Goal: Task Accomplishment & Management: Manage account settings

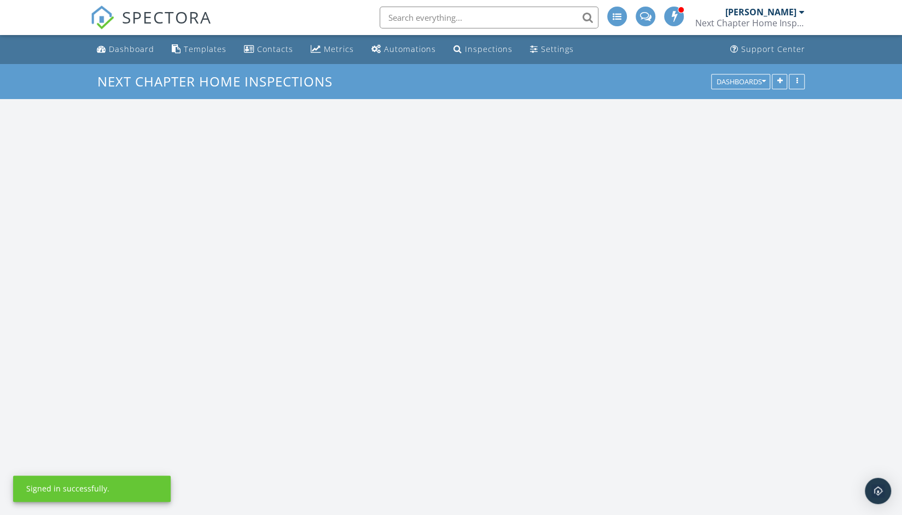
scroll to position [1504, 918]
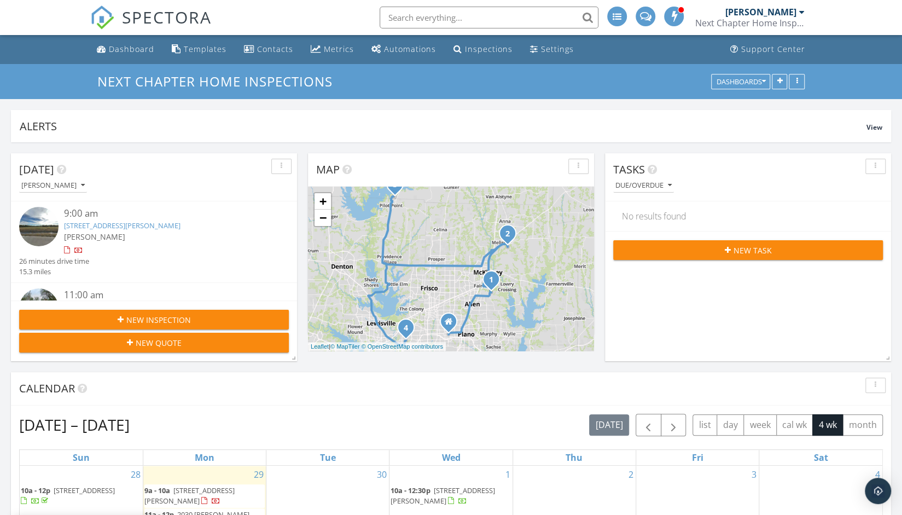
click at [795, 15] on div "[PERSON_NAME]" at bounding box center [760, 12] width 71 height 11
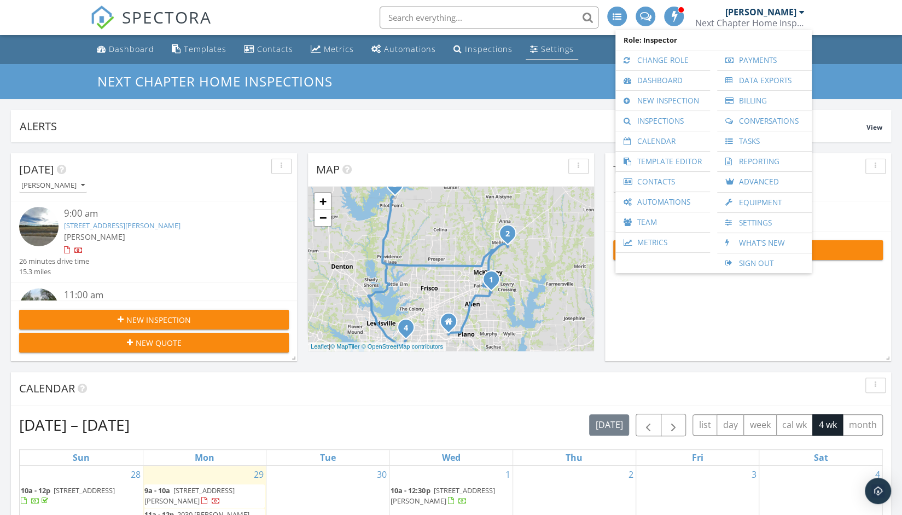
click at [556, 49] on div "Settings" at bounding box center [557, 49] width 33 height 10
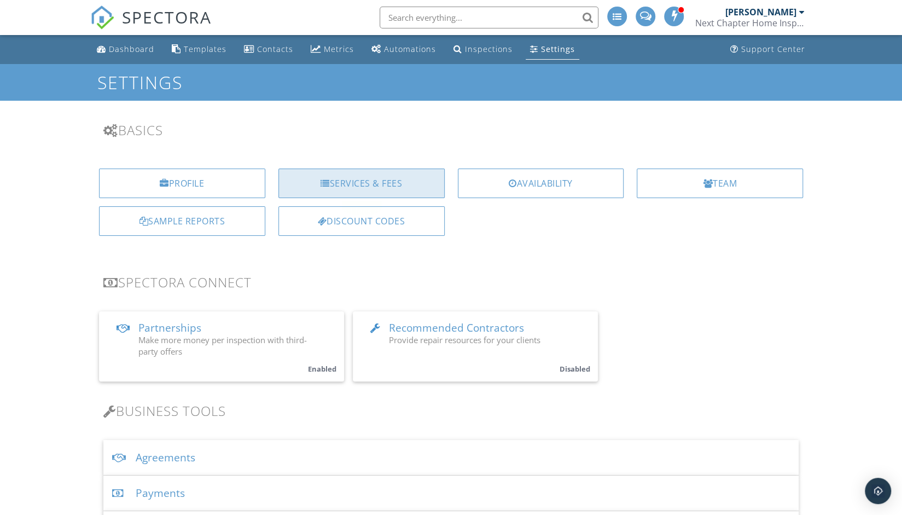
click at [335, 176] on div "Services & Fees" at bounding box center [361, 183] width 166 height 30
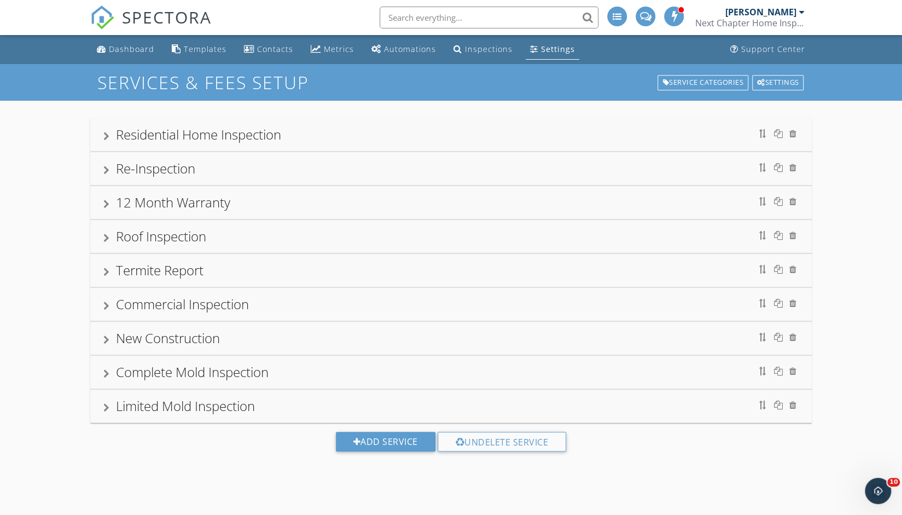
click at [108, 139] on div at bounding box center [106, 136] width 6 height 9
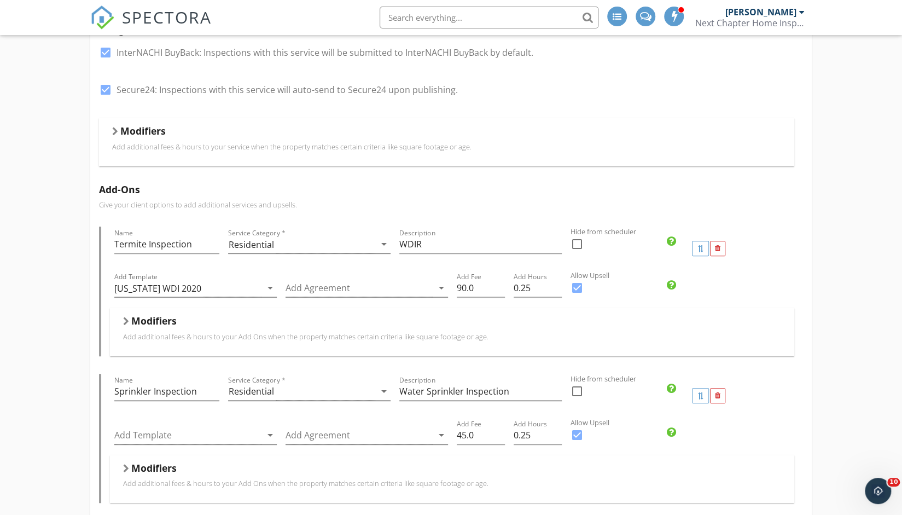
click at [125, 320] on div at bounding box center [126, 321] width 6 height 9
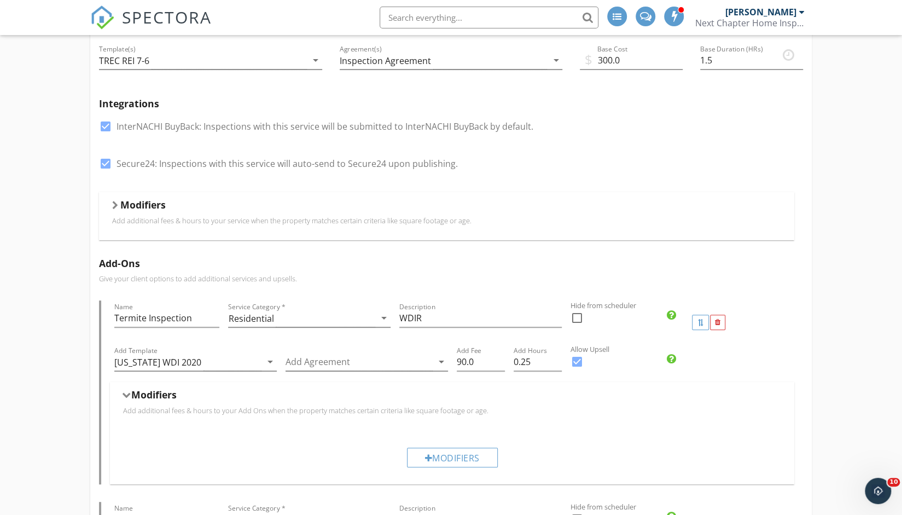
click at [109, 212] on div "Modifiers Add additional fees & hours to your service when the property matches…" at bounding box center [446, 216] width 695 height 48
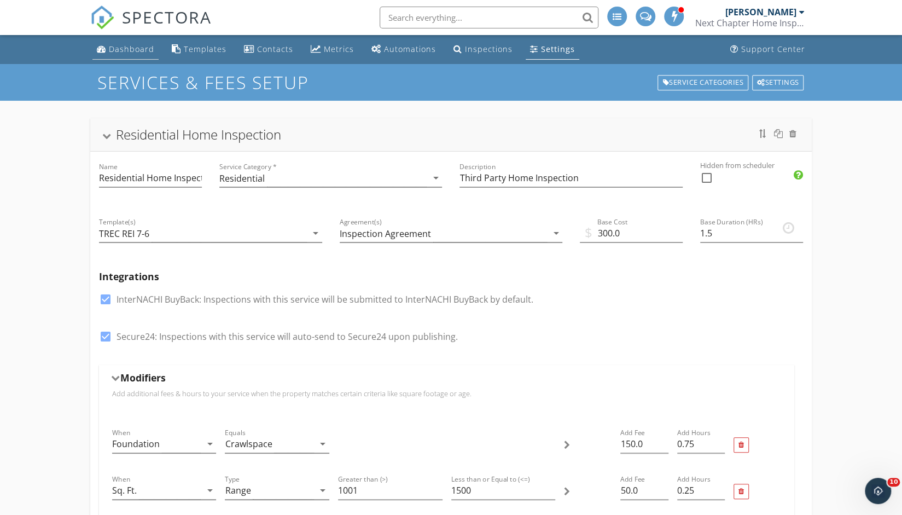
click at [129, 60] on li "Dashboard" at bounding box center [125, 49] width 71 height 29
click at [130, 57] on link "Dashboard" at bounding box center [125, 49] width 66 height 20
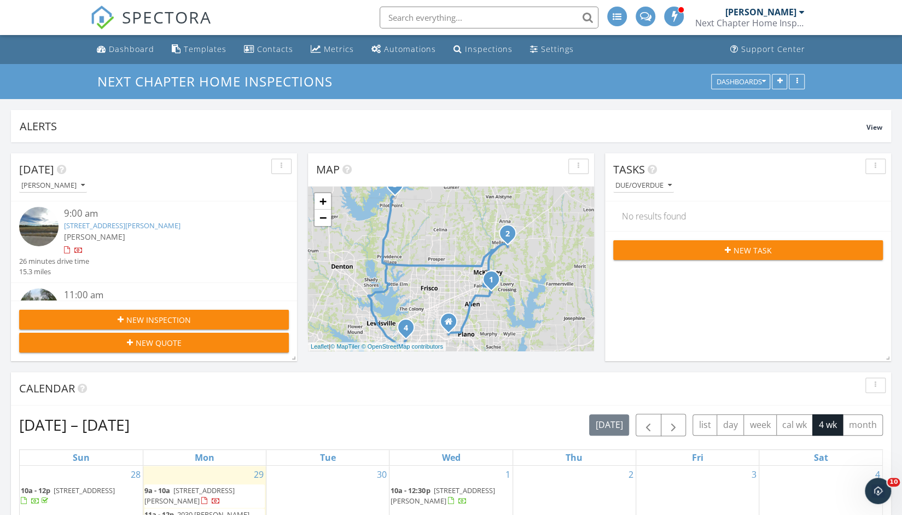
click at [165, 228] on link "480 Michelle Way, Fairview, TX 75069" at bounding box center [122, 225] width 117 height 10
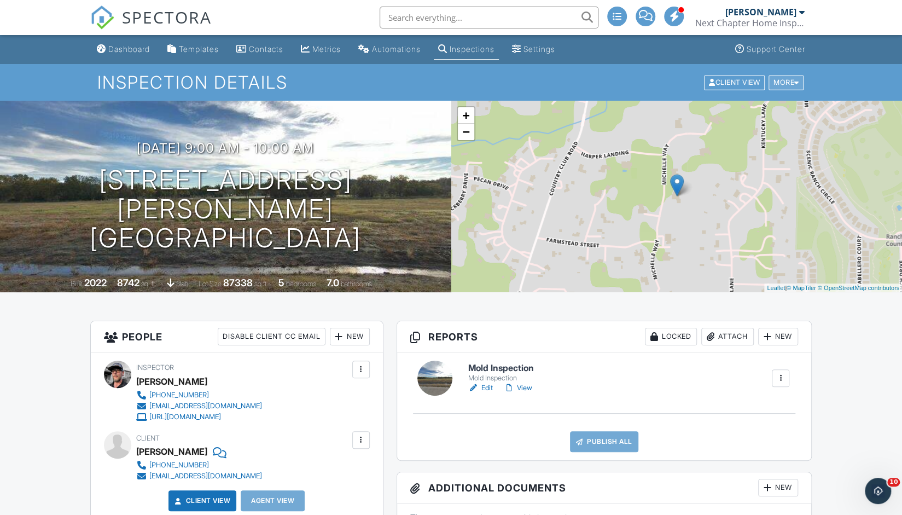
click at [792, 79] on div "More" at bounding box center [787, 82] width 36 height 15
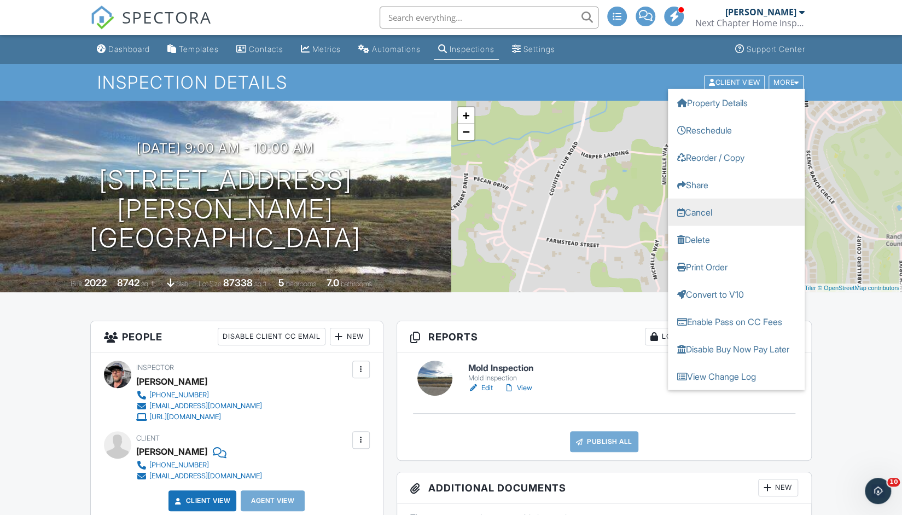
click at [746, 213] on link "Cancel" at bounding box center [736, 211] width 137 height 27
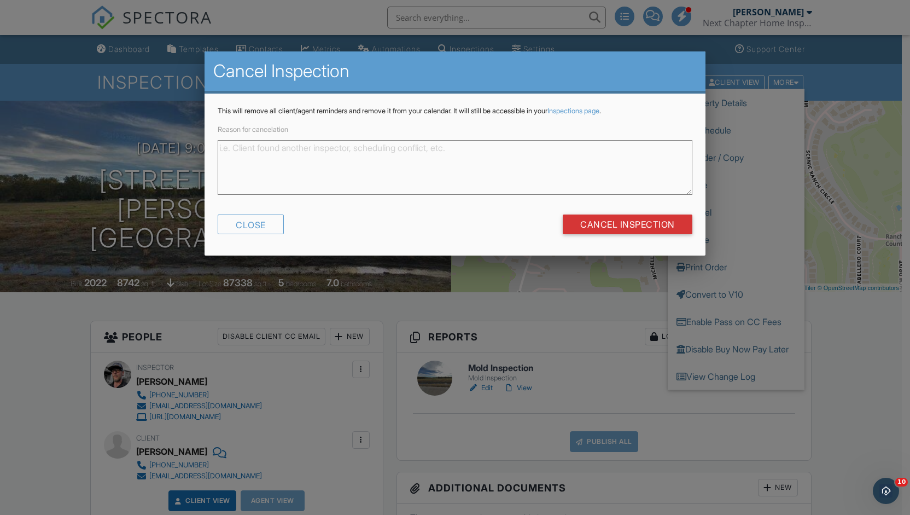
click at [508, 171] on textarea "Reason for cancelation" at bounding box center [455, 167] width 474 height 55
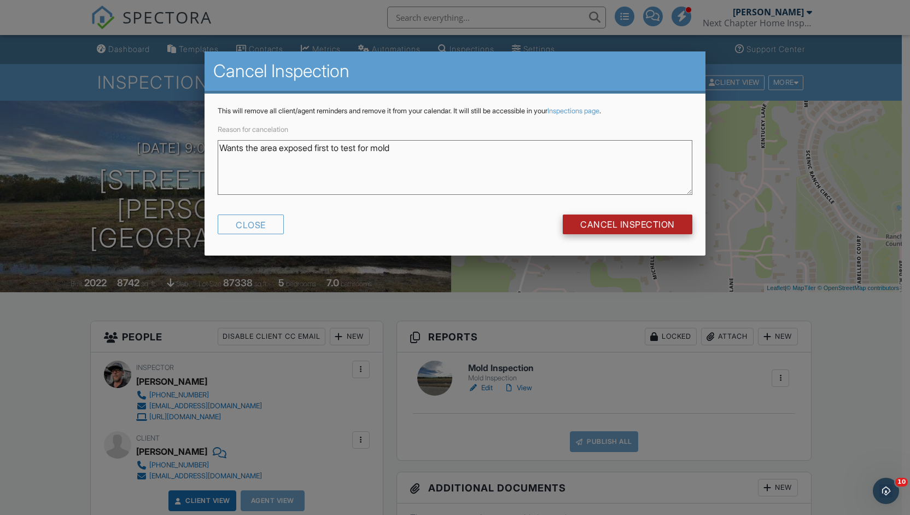
type textarea "Wants the area exposed first to test for mold"
click at [667, 227] on input "Cancel Inspection" at bounding box center [628, 224] width 130 height 20
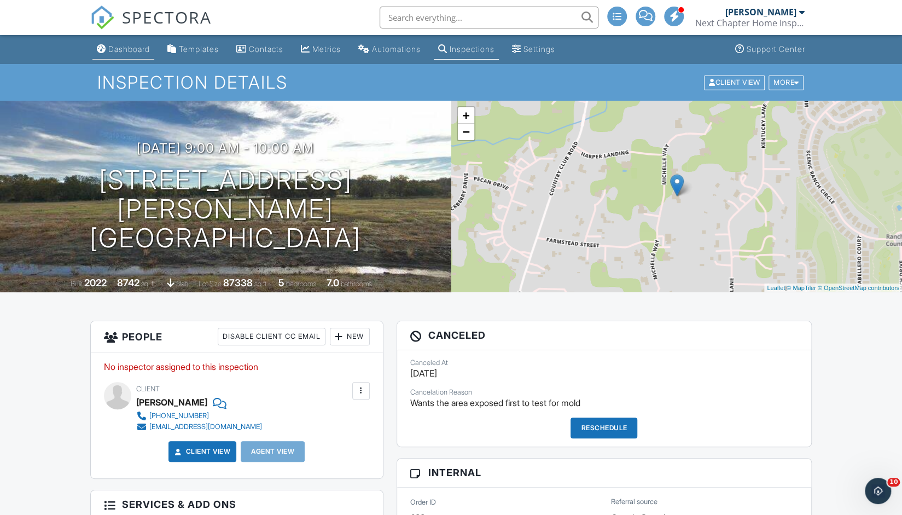
click at [128, 52] on div "Dashboard" at bounding box center [129, 48] width 42 height 9
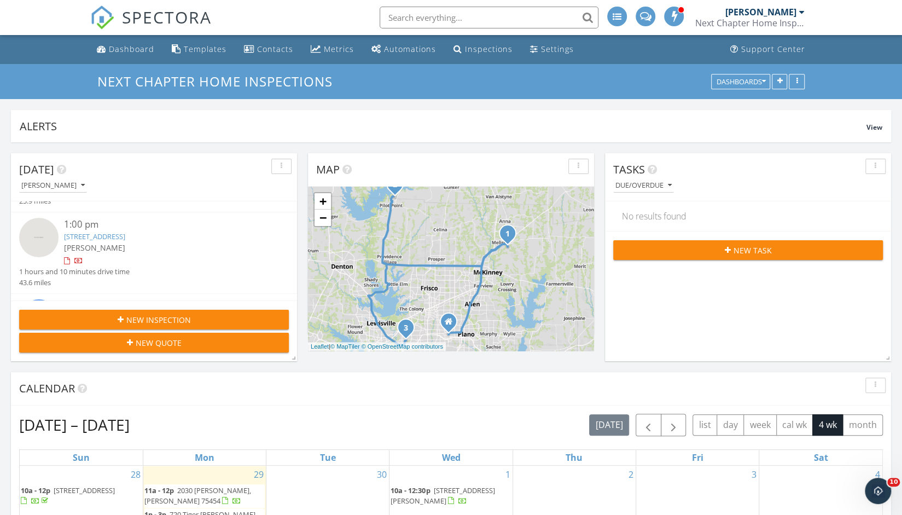
scroll to position [85, 0]
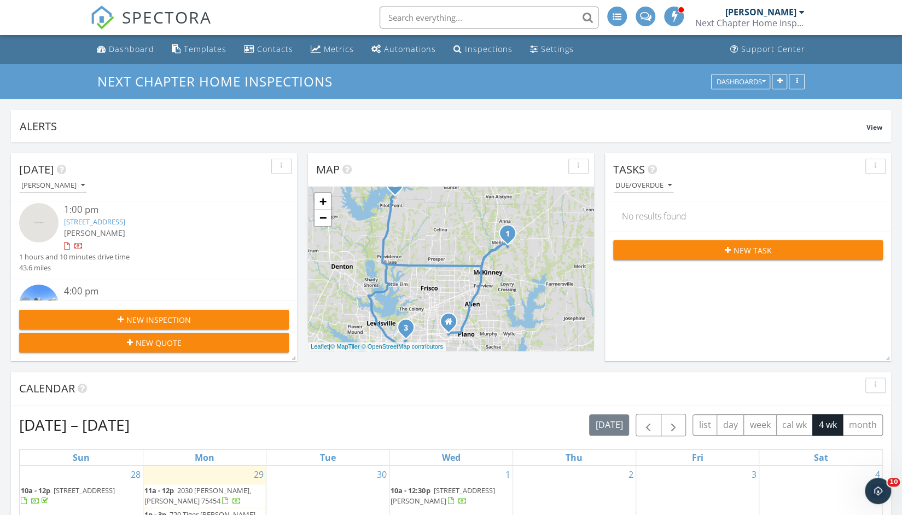
click at [125, 219] on link "720 Tiger Lily Wy, Pilot Point, TX 76258" at bounding box center [94, 222] width 61 height 10
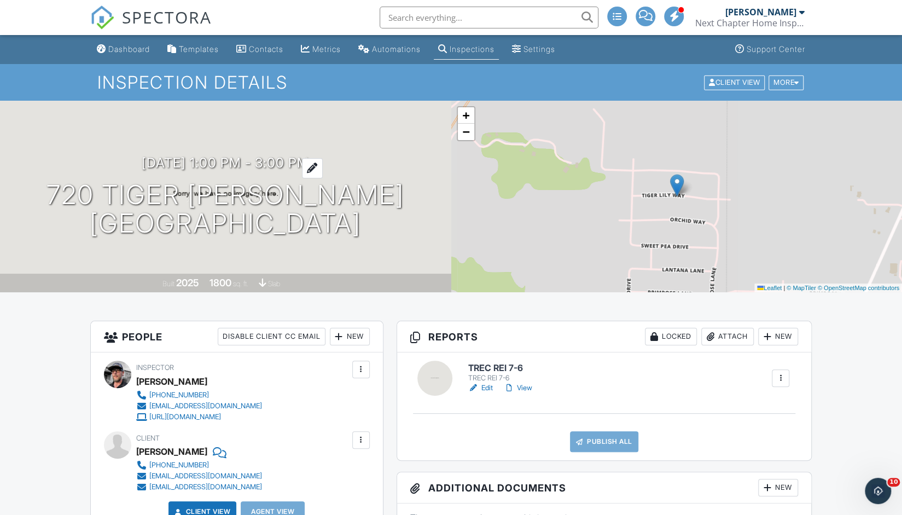
click at [309, 162] on h3 "09/29/2025 1:00 pm - 3:00 pm" at bounding box center [225, 162] width 167 height 15
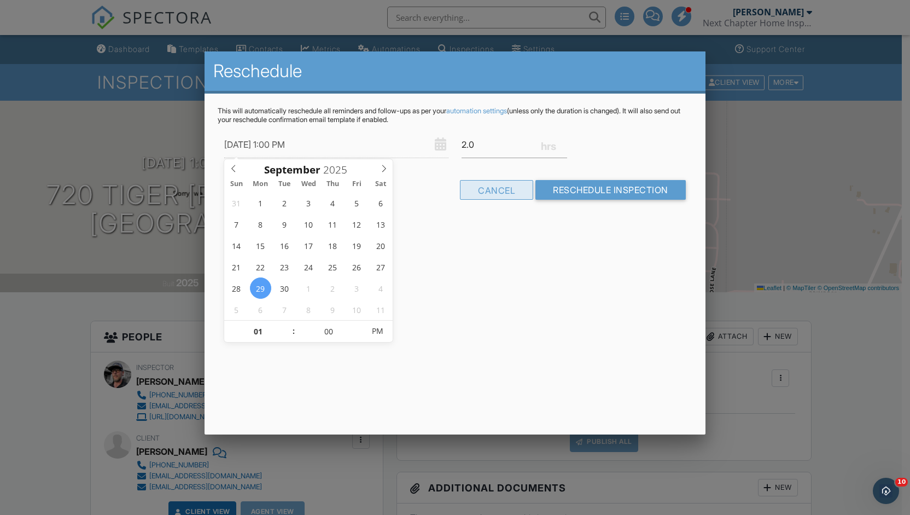
click at [509, 190] on div "Cancel" at bounding box center [496, 190] width 73 height 20
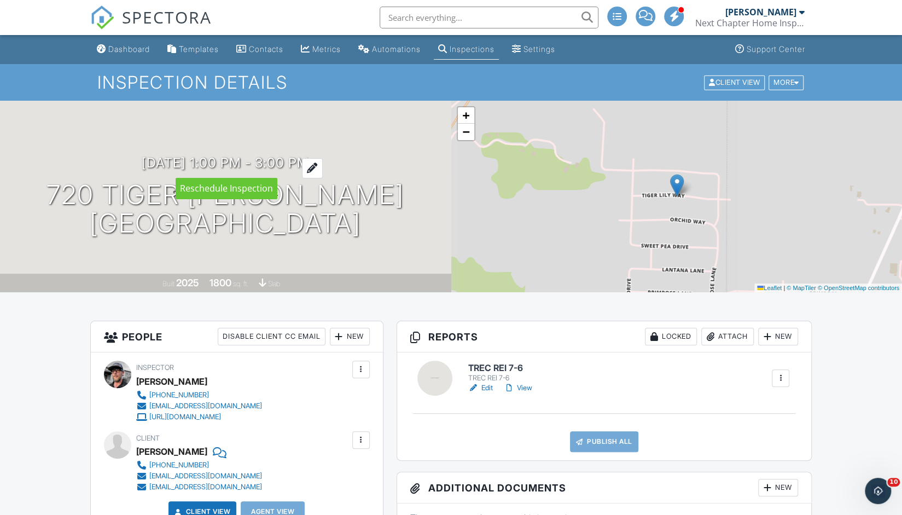
click at [323, 165] on div at bounding box center [312, 168] width 21 height 20
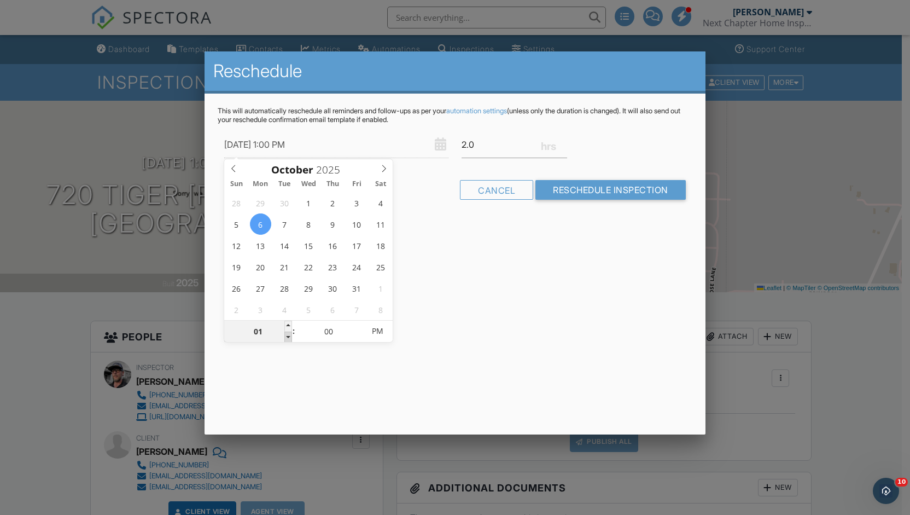
type input "10/06/2025 12:00 PM"
type input "12"
click at [289, 338] on span at bounding box center [288, 337] width 8 height 11
type input "[DATE] 11:00 AM"
type input "11"
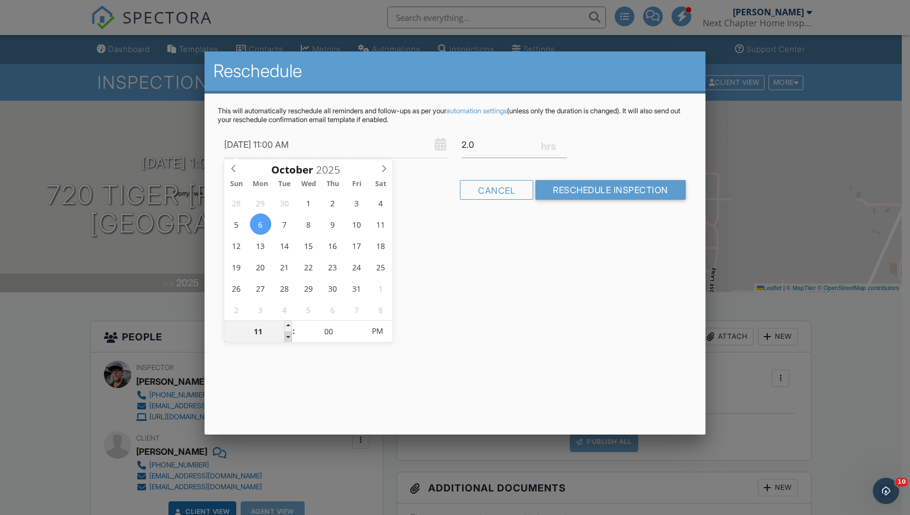
click at [289, 338] on span at bounding box center [288, 337] width 8 height 11
type input "10/06/2025 10:00 AM"
type input "10"
click at [289, 338] on span at bounding box center [288, 337] width 8 height 11
click at [569, 242] on div "Reschedule This will automatically reschedule all reminders and follow-ups as p…" at bounding box center [455, 242] width 501 height 383
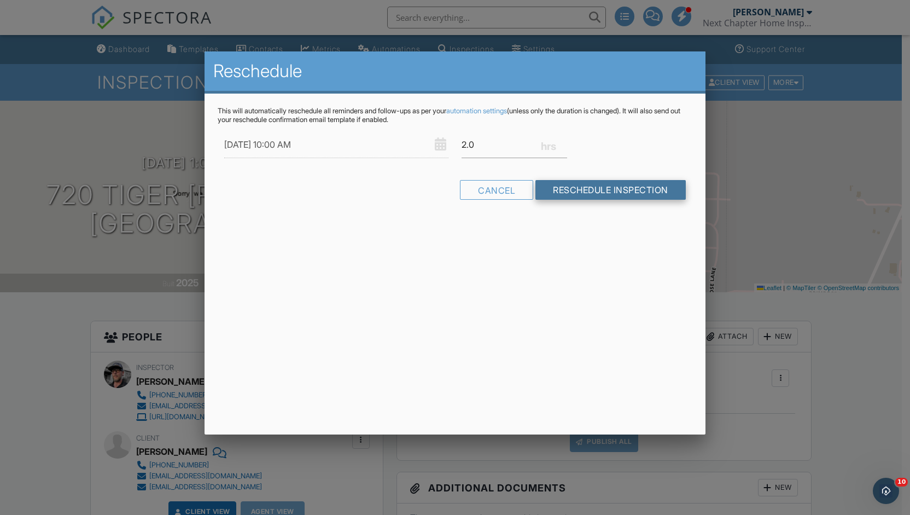
click at [597, 188] on input "Reschedule Inspection" at bounding box center [611, 190] width 150 height 20
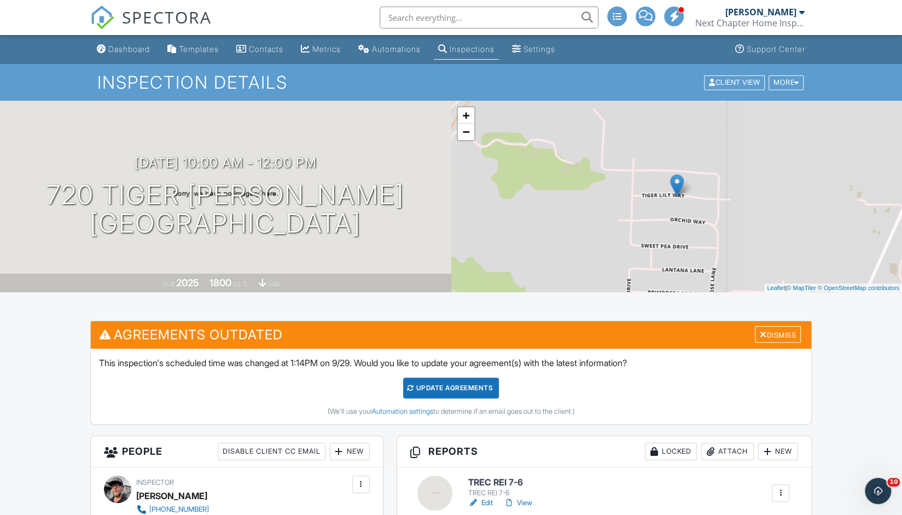
click at [475, 387] on div "Update Agreements" at bounding box center [451, 387] width 96 height 21
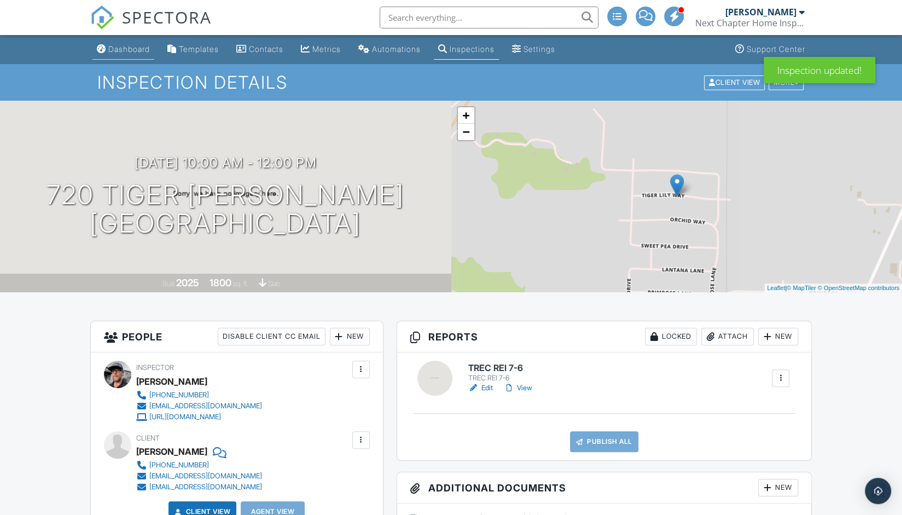
click at [132, 50] on div "Dashboard" at bounding box center [129, 48] width 42 height 9
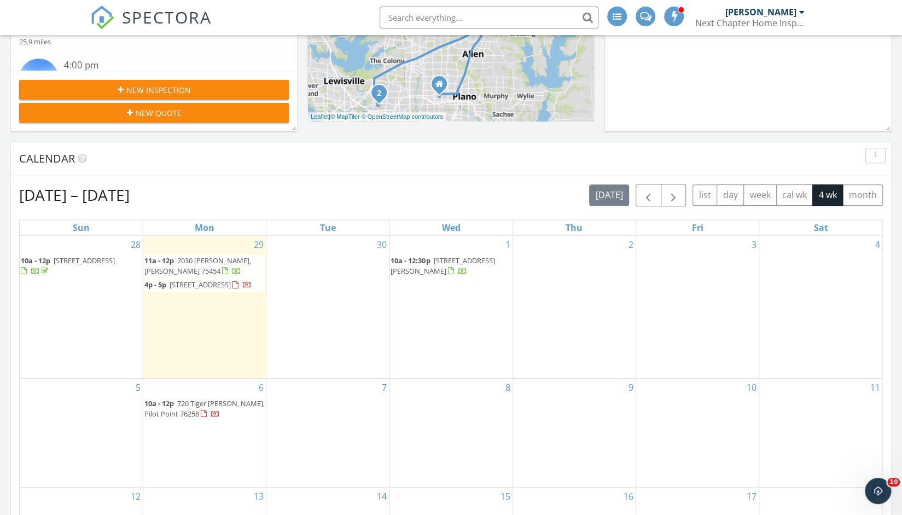
scroll to position [226, 0]
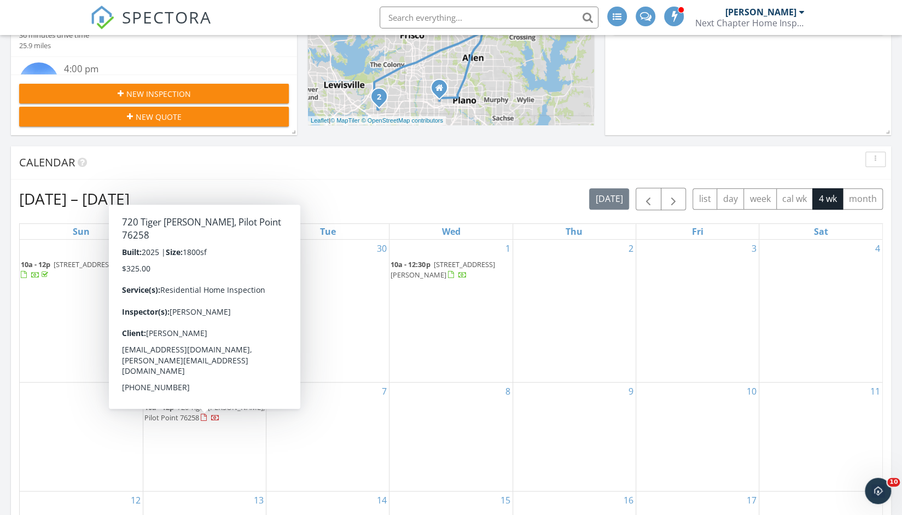
drag, startPoint x: 172, startPoint y: 431, endPoint x: 151, endPoint y: 431, distance: 20.8
click at [151, 422] on span "720 Tiger [PERSON_NAME], Pilot Point 76258" at bounding box center [204, 412] width 120 height 20
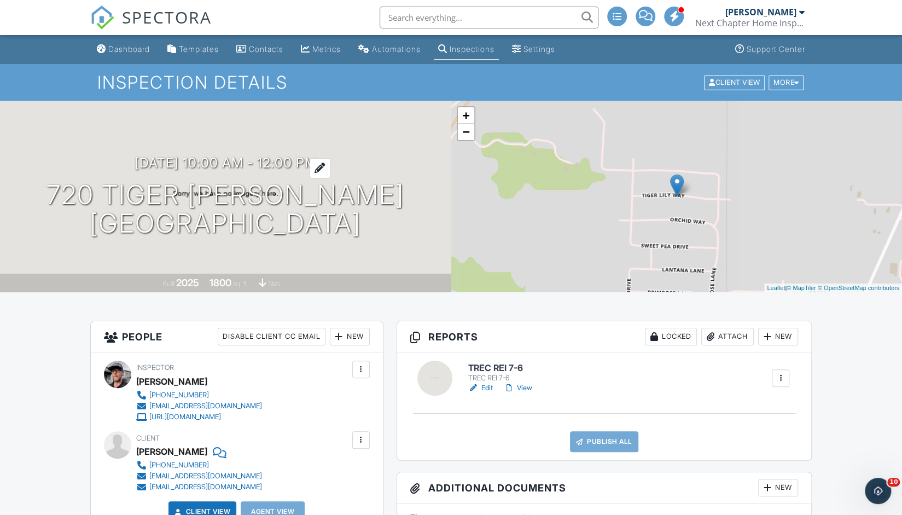
click at [330, 164] on div at bounding box center [320, 168] width 21 height 20
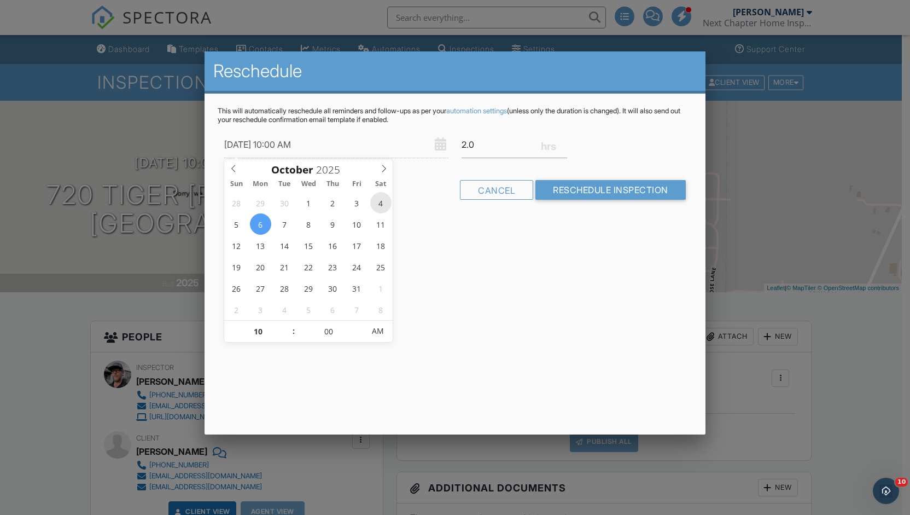
type input "[DATE] 10:00 AM"
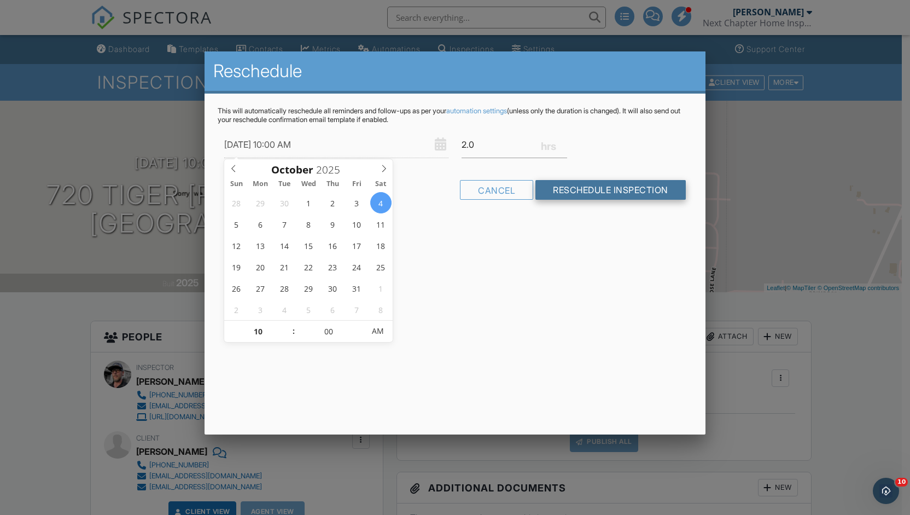
click at [554, 193] on input "Reschedule Inspection" at bounding box center [611, 190] width 150 height 20
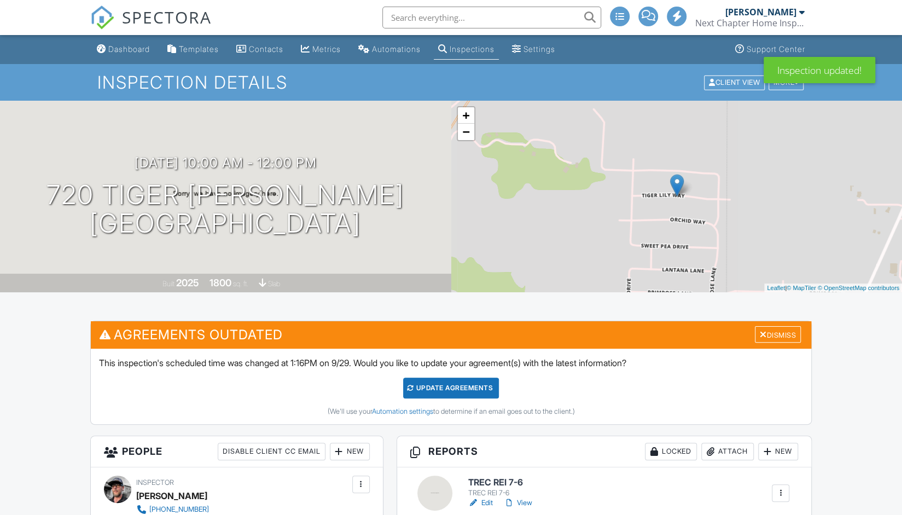
click at [467, 387] on div "Update Agreements" at bounding box center [451, 387] width 96 height 21
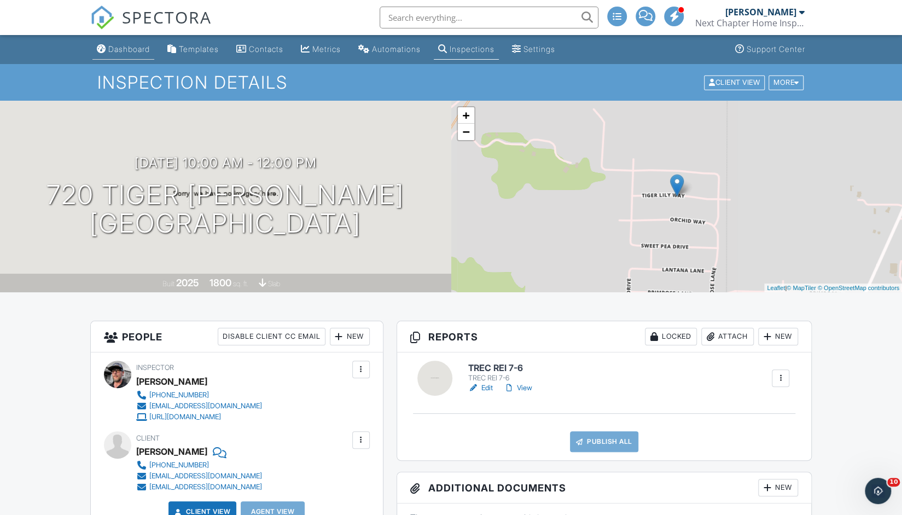
click at [127, 48] on div "Dashboard" at bounding box center [129, 48] width 42 height 9
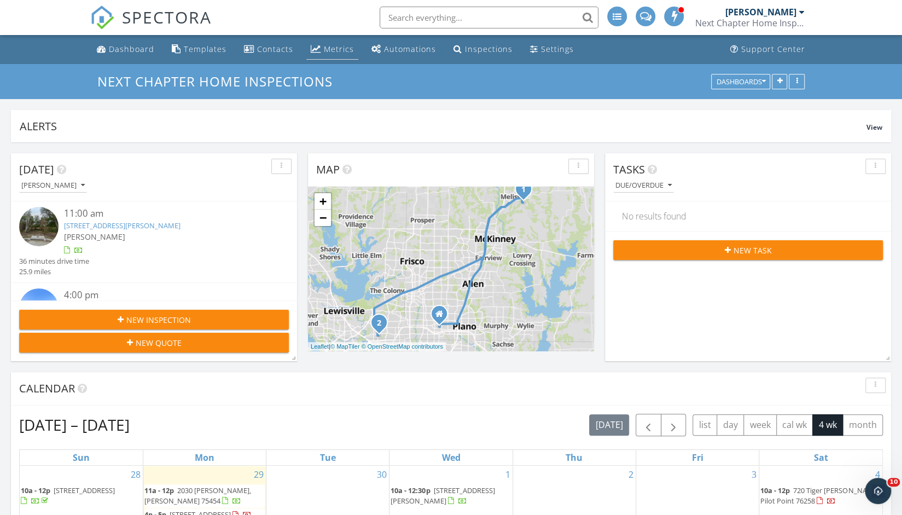
click at [342, 45] on div "Metrics" at bounding box center [339, 49] width 30 height 10
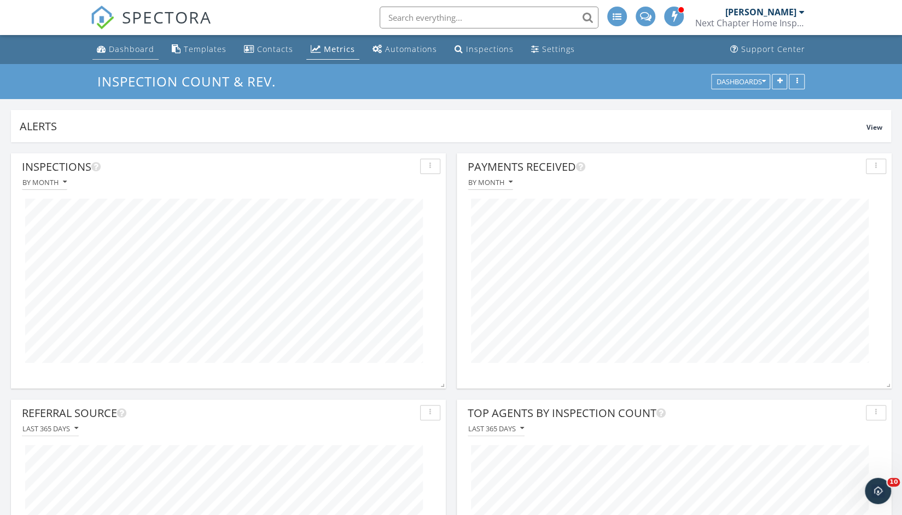
click at [131, 50] on div "Dashboard" at bounding box center [131, 49] width 45 height 10
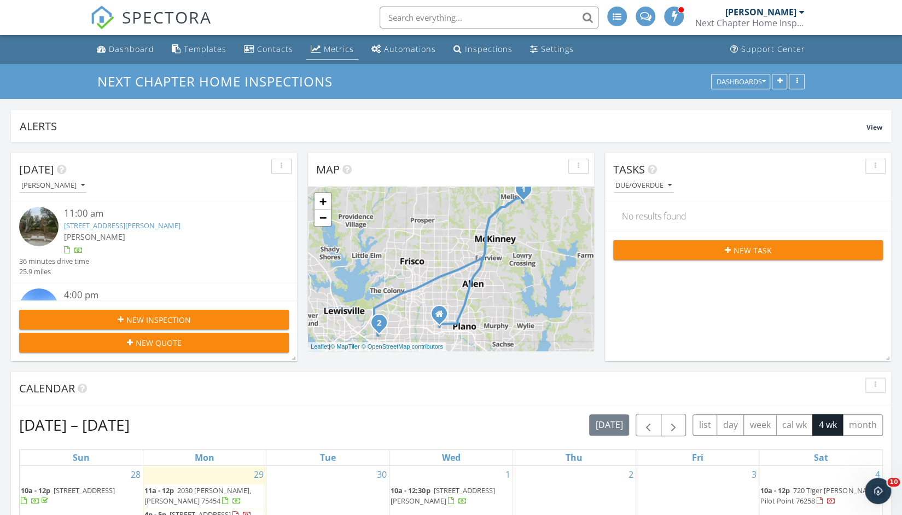
click at [325, 50] on div "Metrics" at bounding box center [339, 49] width 30 height 10
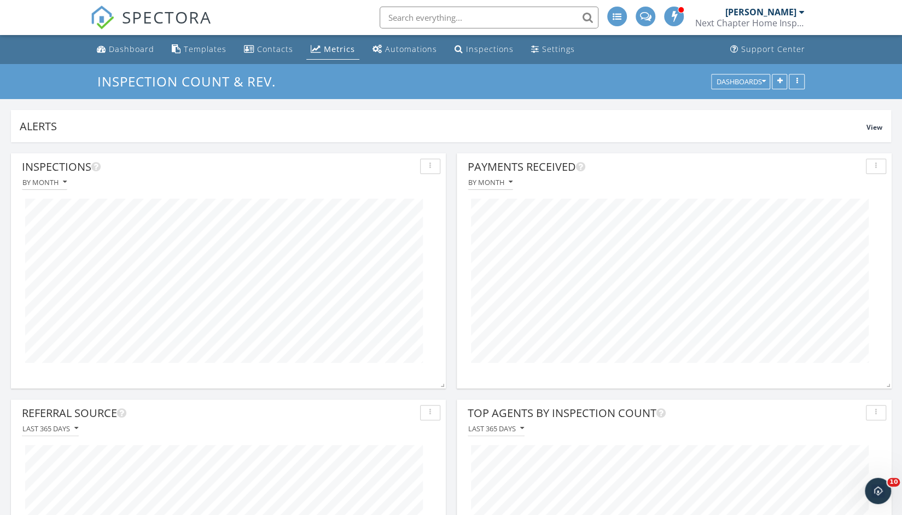
click at [802, 14] on div at bounding box center [801, 12] width 5 height 9
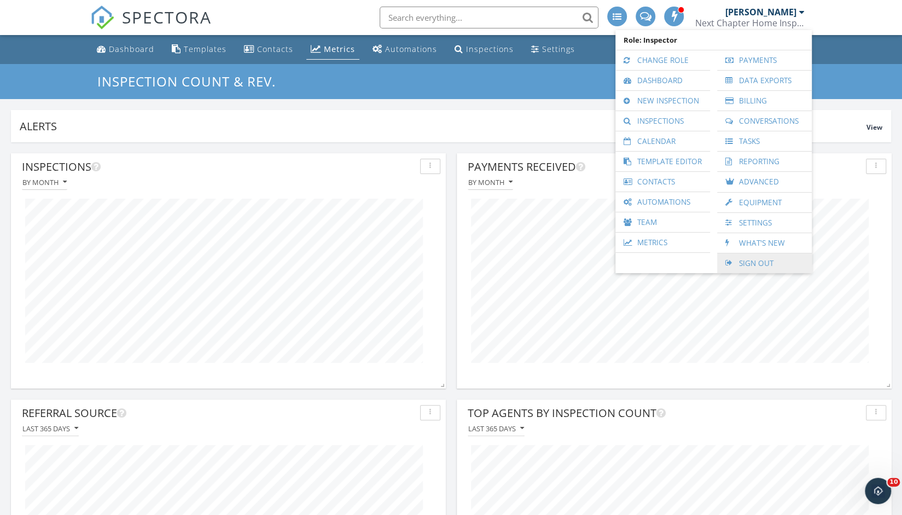
click at [746, 257] on link "Sign Out" at bounding box center [765, 263] width 84 height 20
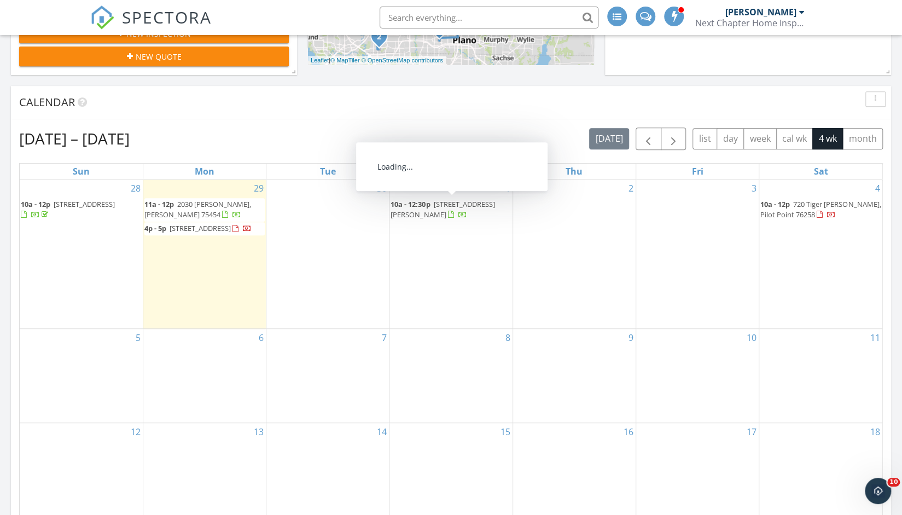
click at [421, 208] on span "10a - 12:30p [STREET_ADDRESS][PERSON_NAME]" at bounding box center [451, 209] width 120 height 21
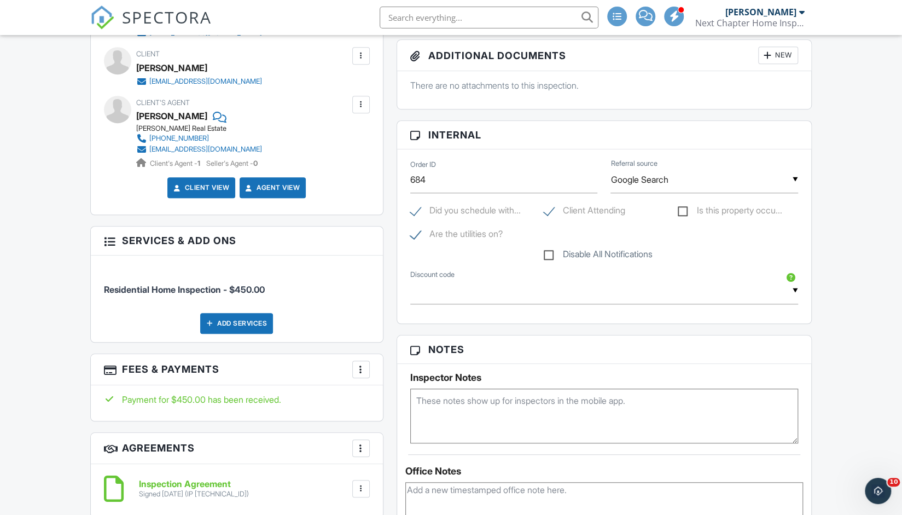
scroll to position [431, 0]
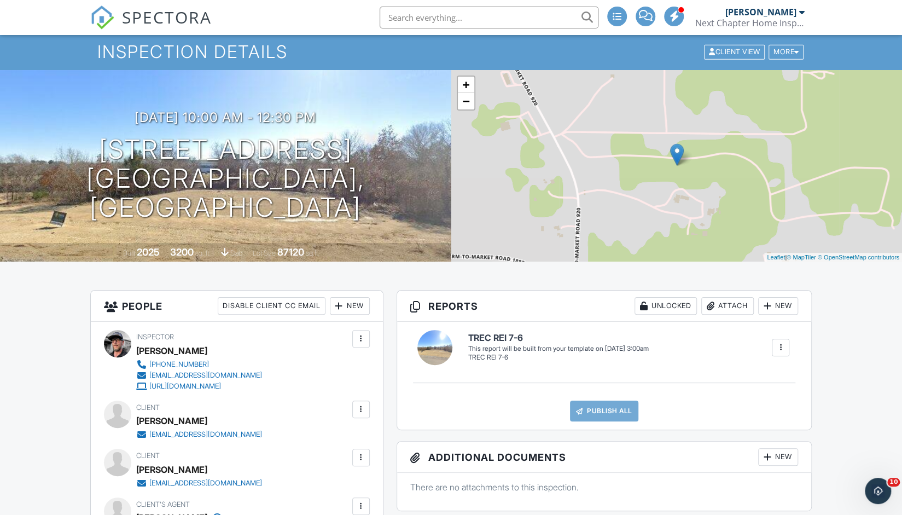
scroll to position [0, 0]
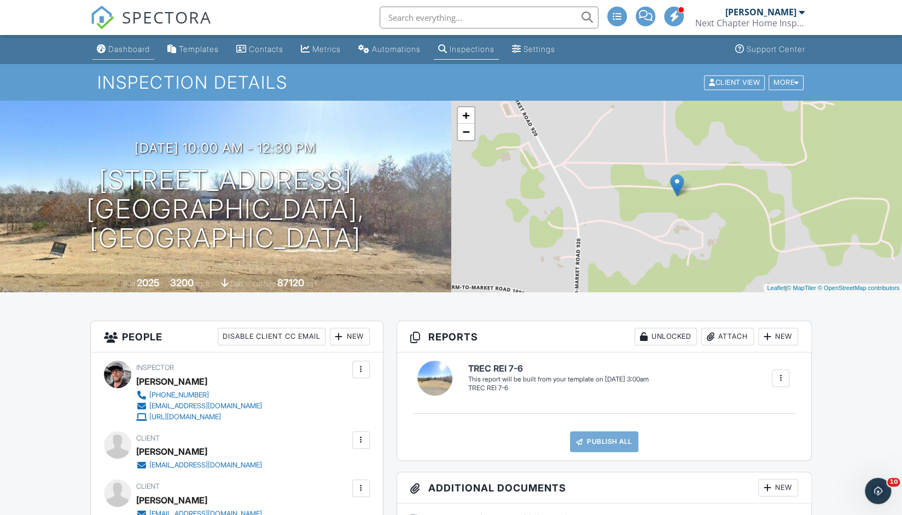
click at [127, 53] on div "Dashboard" at bounding box center [129, 48] width 42 height 9
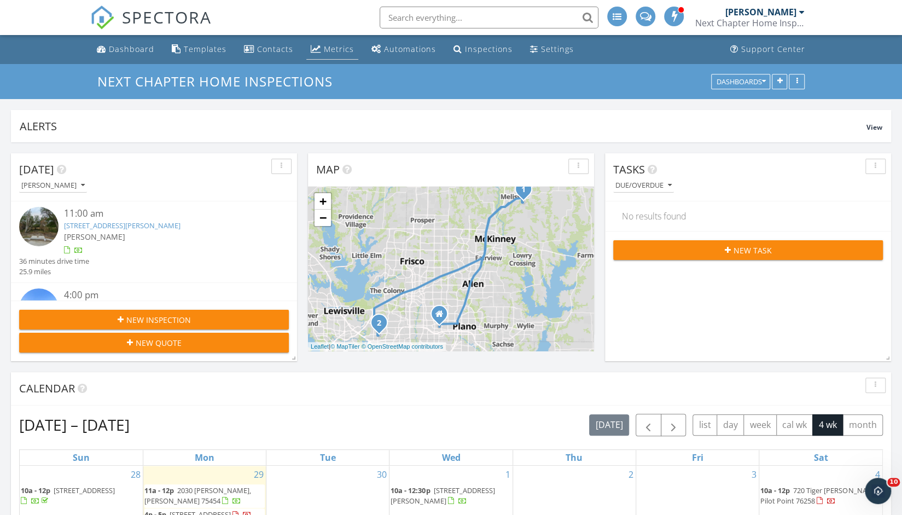
click at [333, 53] on div "Metrics" at bounding box center [339, 49] width 30 height 10
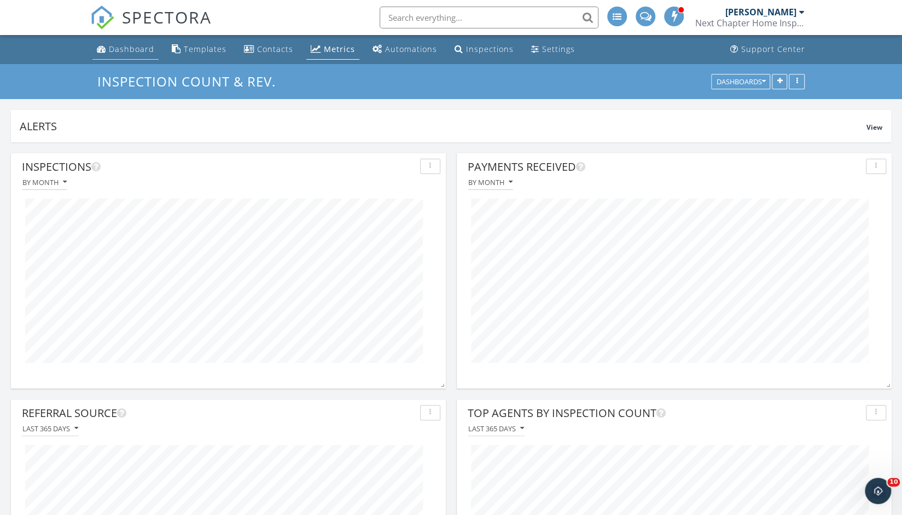
click at [115, 49] on div "Dashboard" at bounding box center [131, 49] width 45 height 10
